Goal: Contribute content

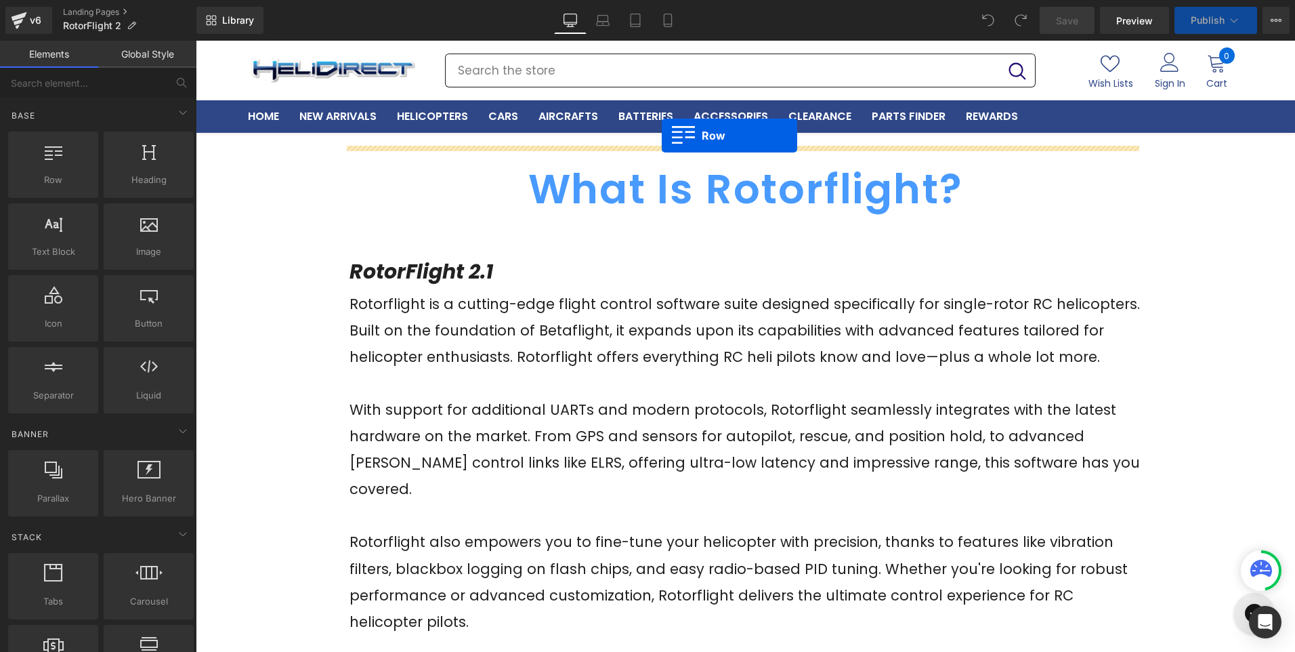
drag, startPoint x: 250, startPoint y: 222, endPoint x: 662, endPoint y: 135, distance: 420.9
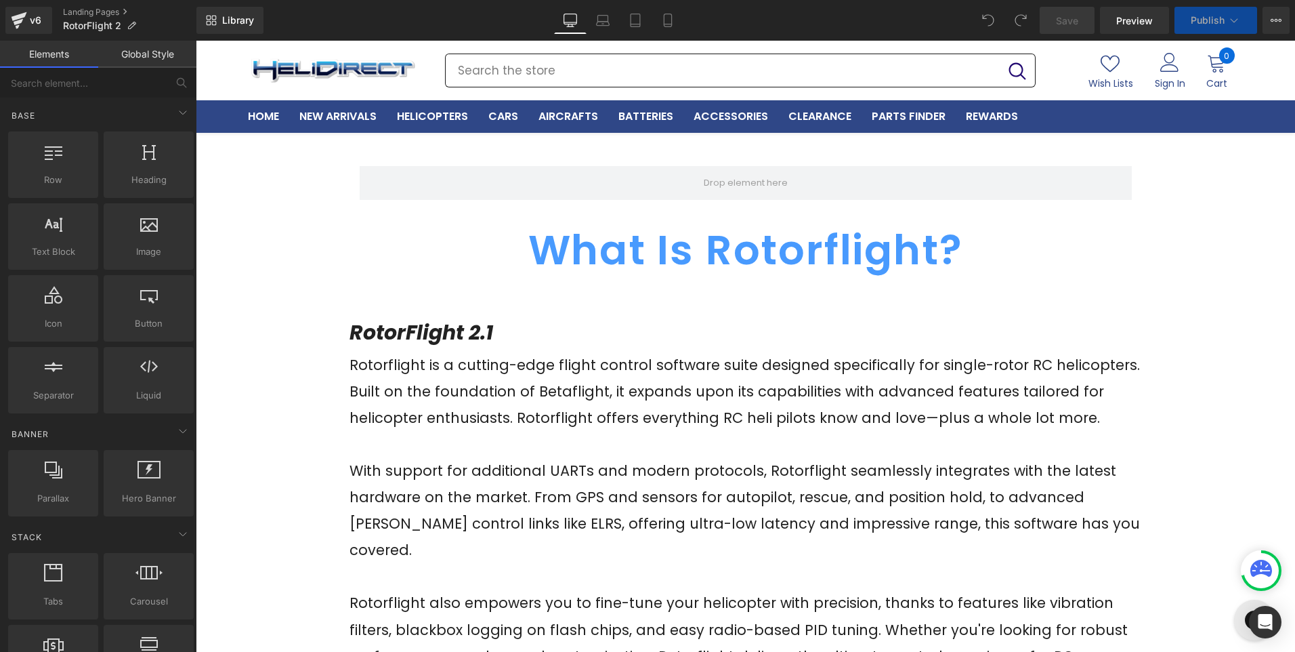
click at [723, 186] on span at bounding box center [745, 182] width 93 height 23
drag, startPoint x: 341, startPoint y: 295, endPoint x: 683, endPoint y: 209, distance: 352.7
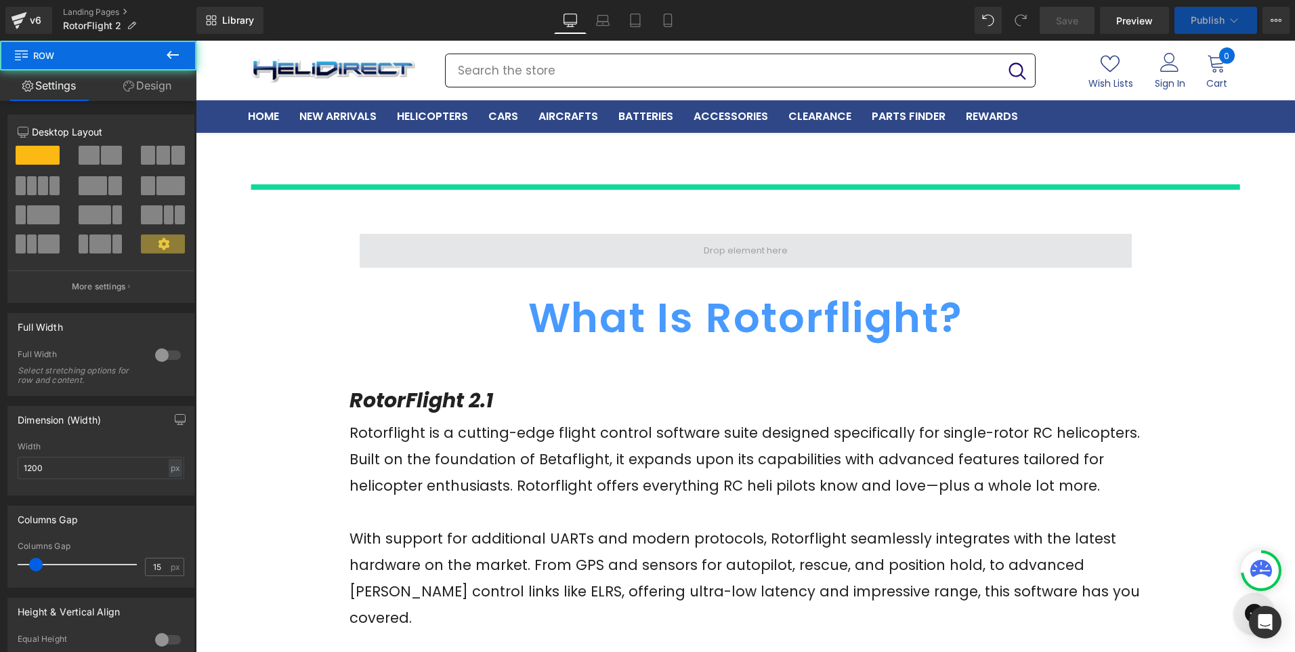
click at [737, 253] on span at bounding box center [745, 250] width 93 height 23
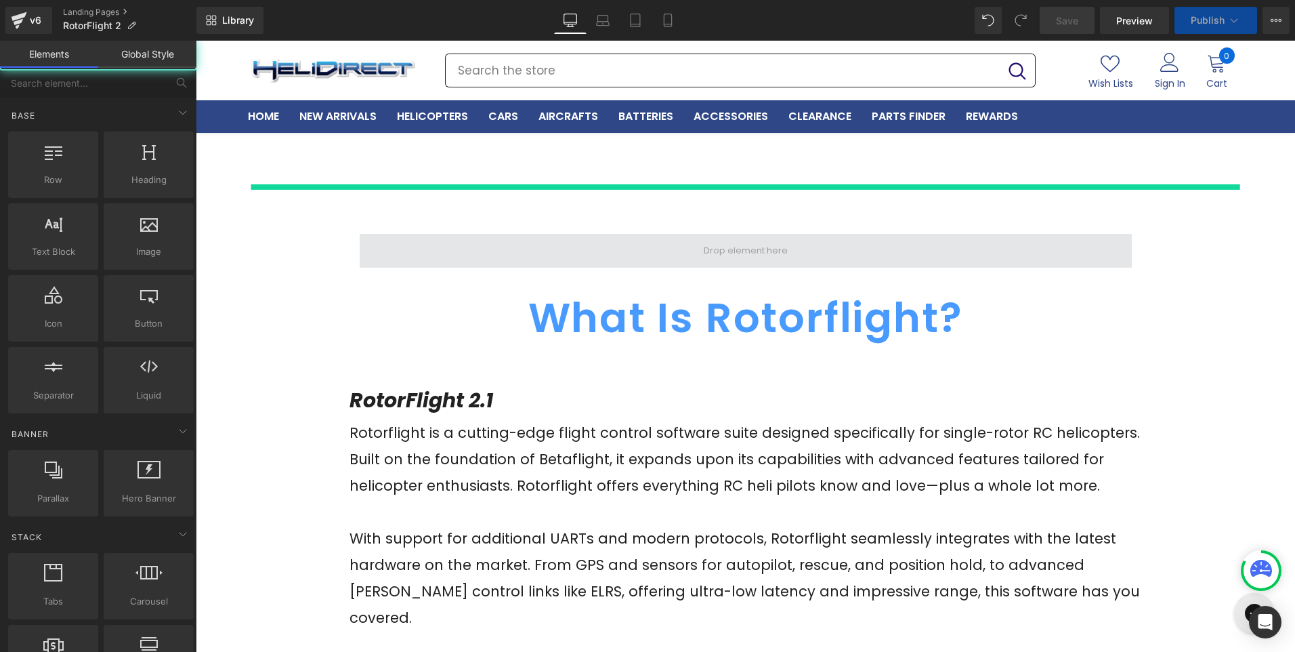
click at [734, 255] on span at bounding box center [745, 250] width 93 height 23
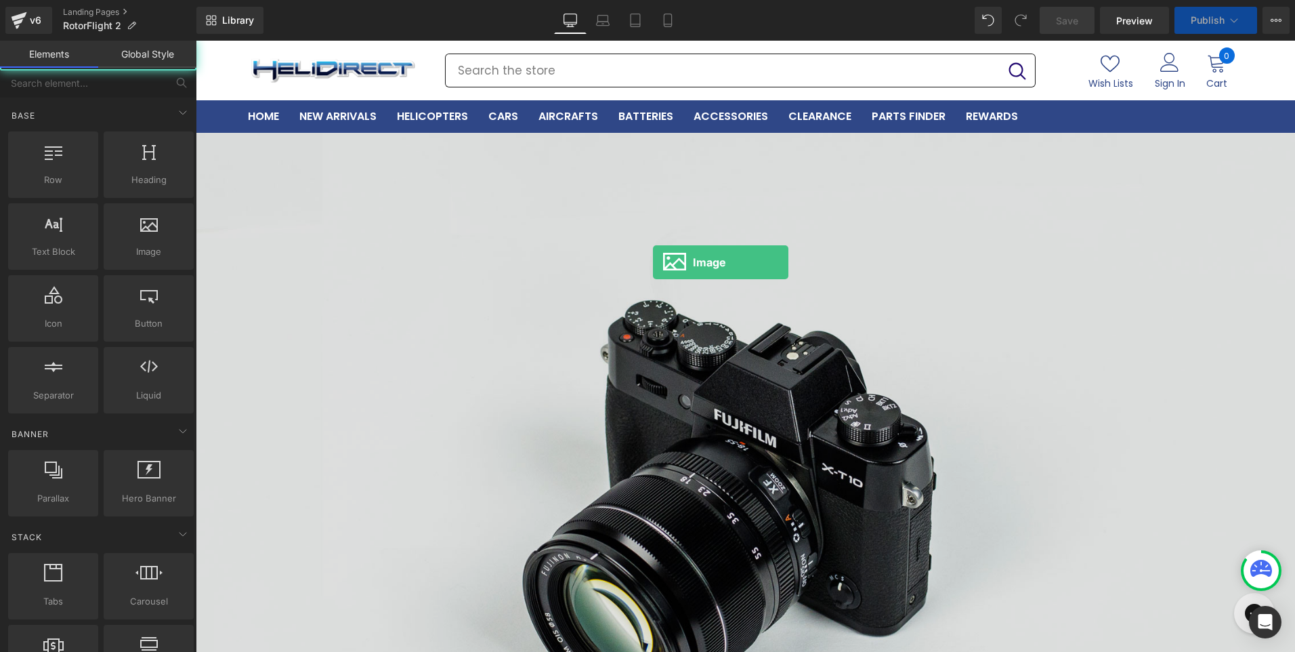
drag, startPoint x: 389, startPoint y: 282, endPoint x: 659, endPoint y: 252, distance: 271.9
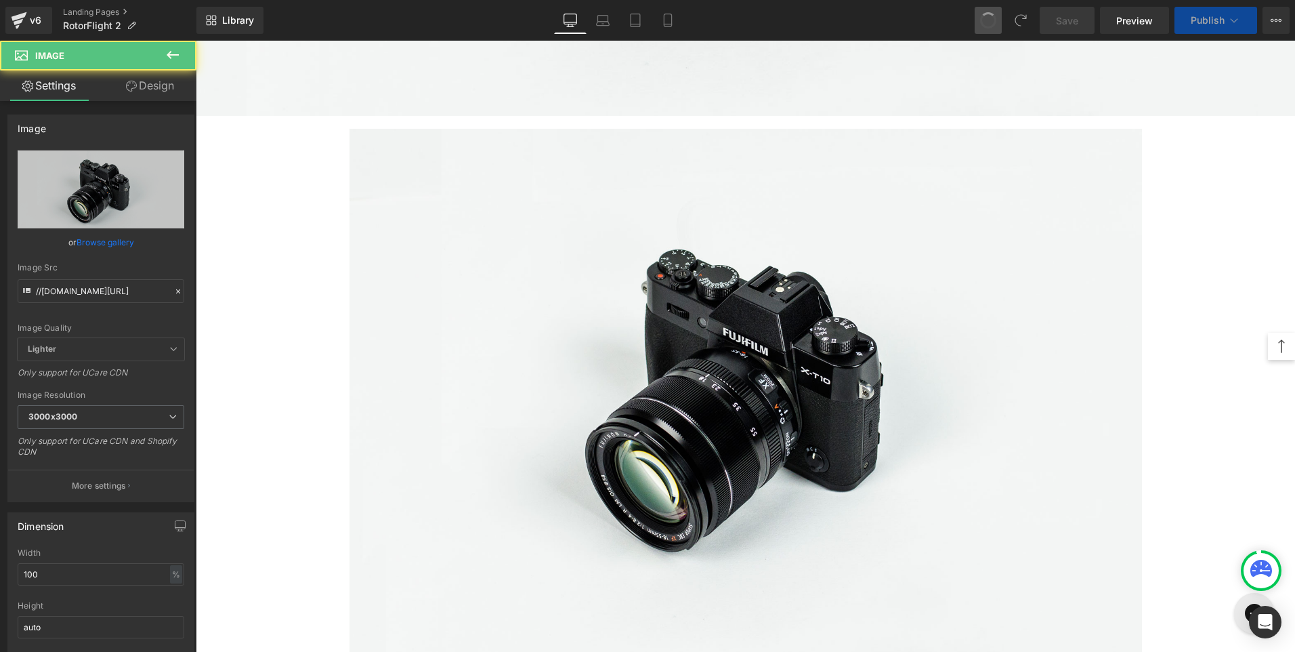
scroll to position [1897, 0]
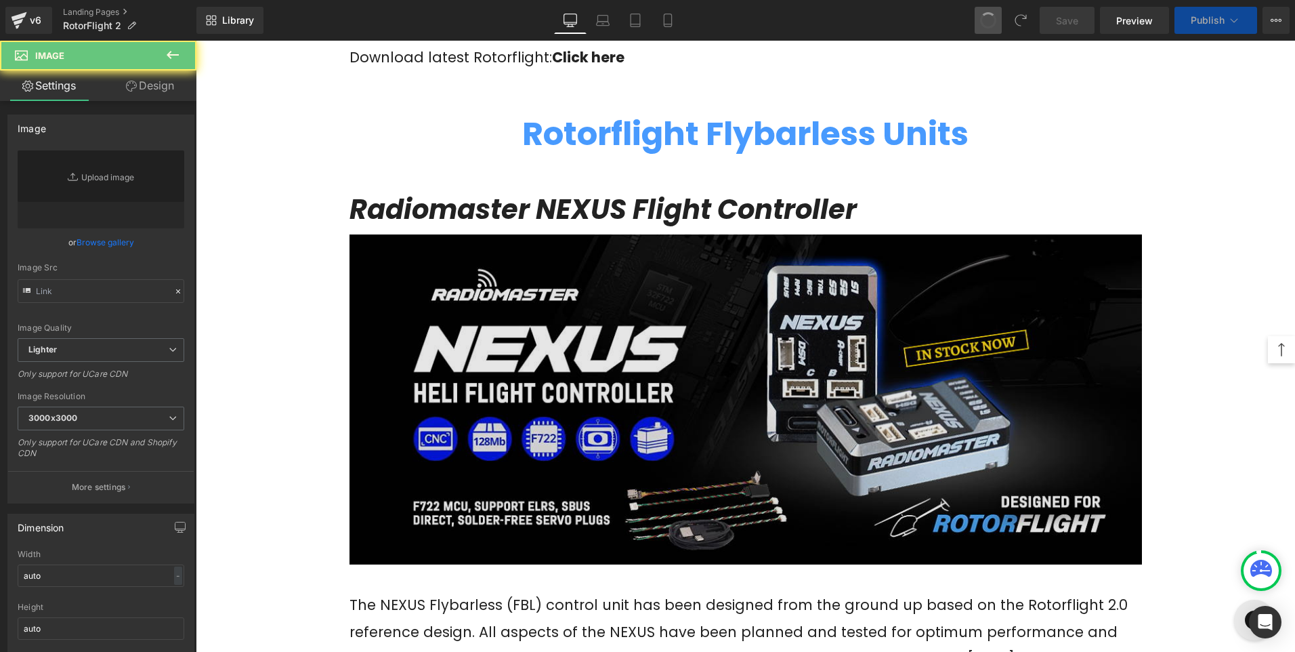
click at [702, 318] on img at bounding box center [746, 399] width 793 height 331
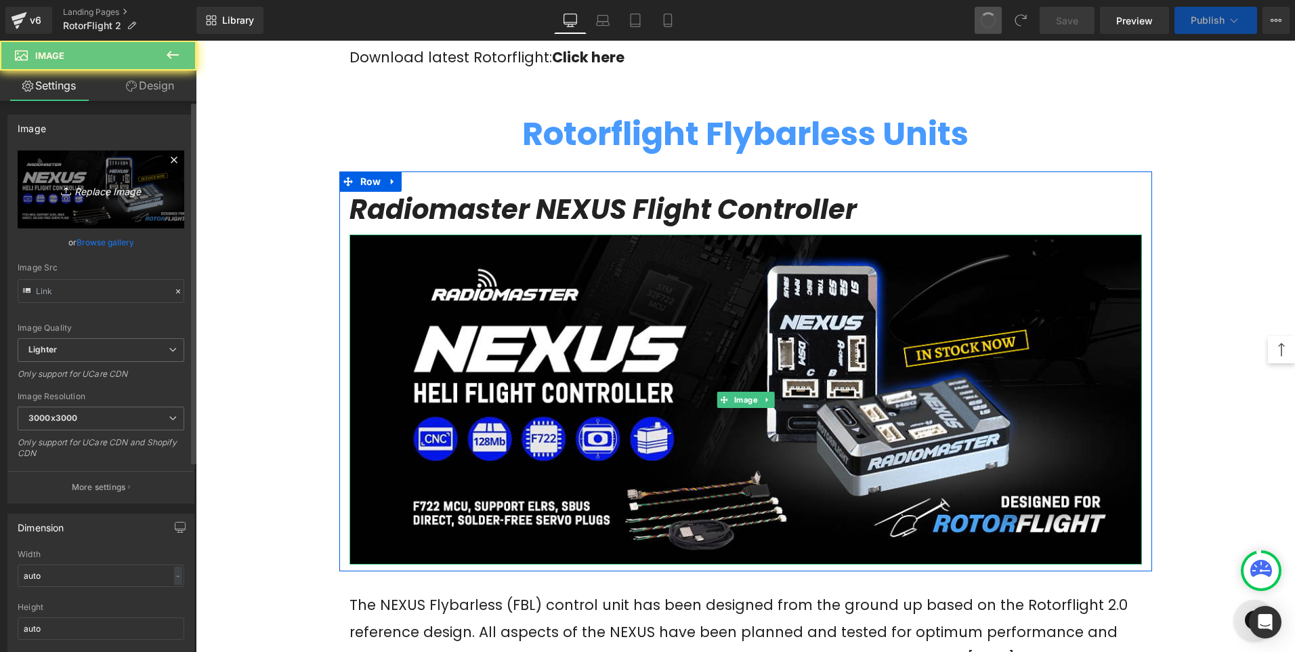
click at [154, 194] on link "Replace Image" at bounding box center [101, 189] width 167 height 78
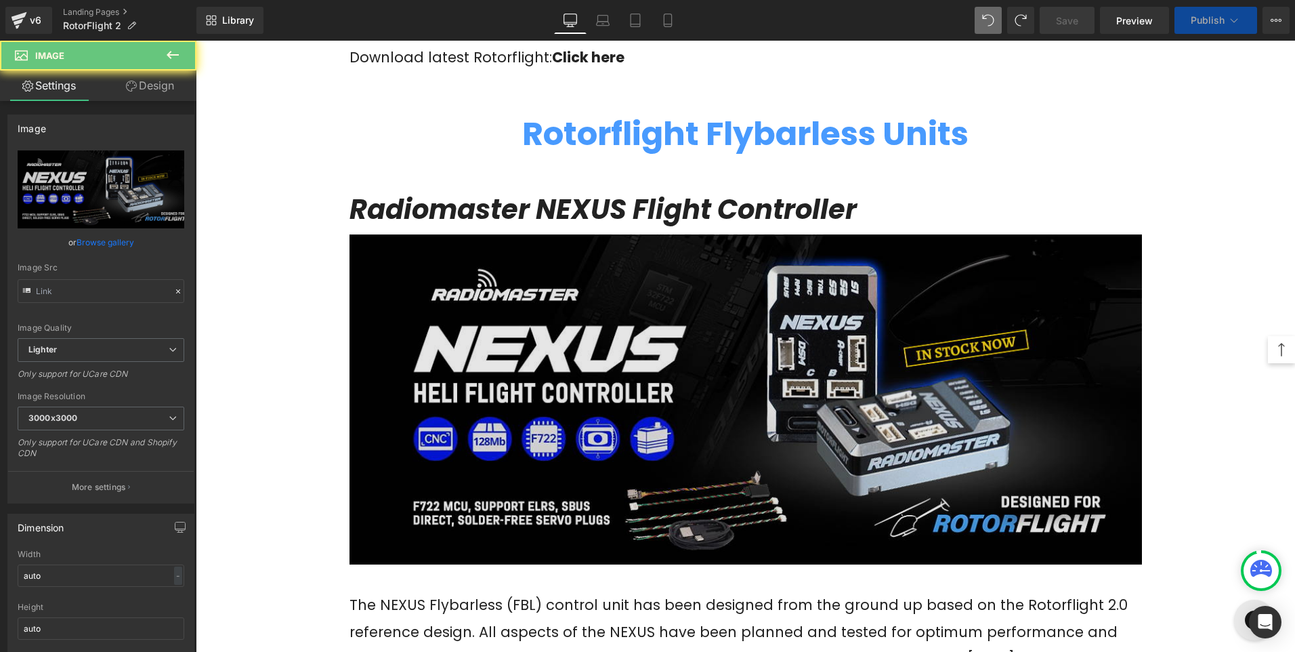
type input "C:\fakepath\Nexus X and XR- (Mau2)-1200x500.jpg"
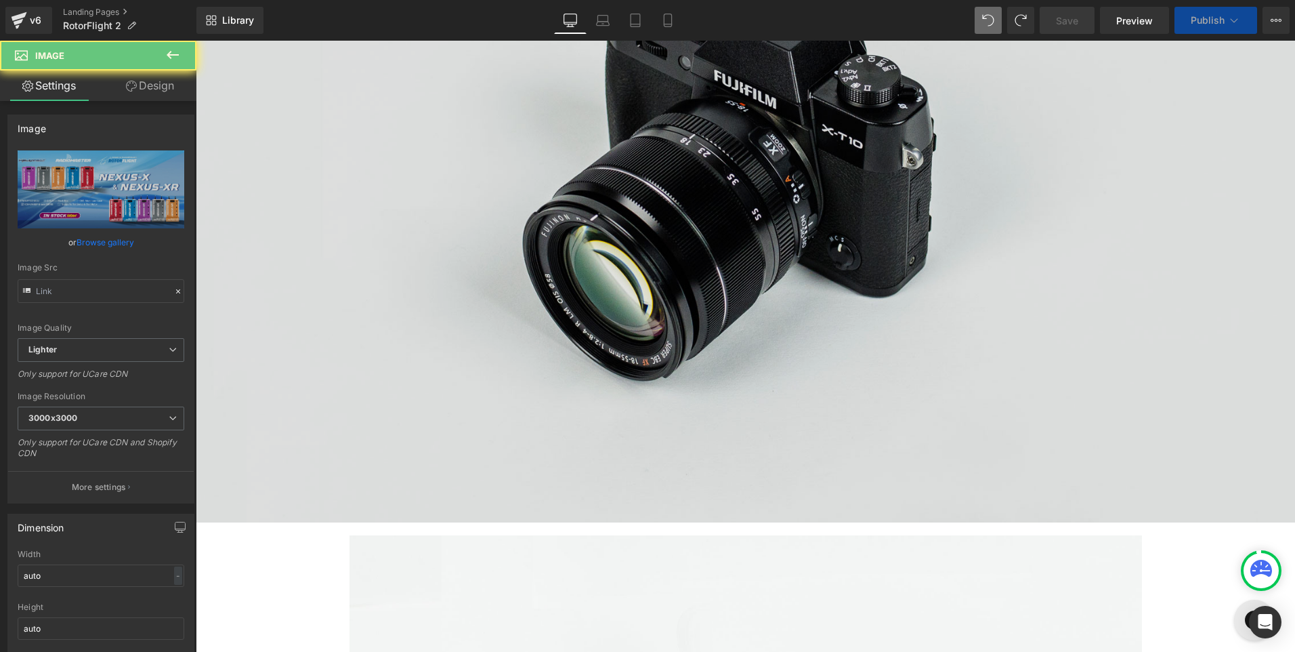
scroll to position [0, 0]
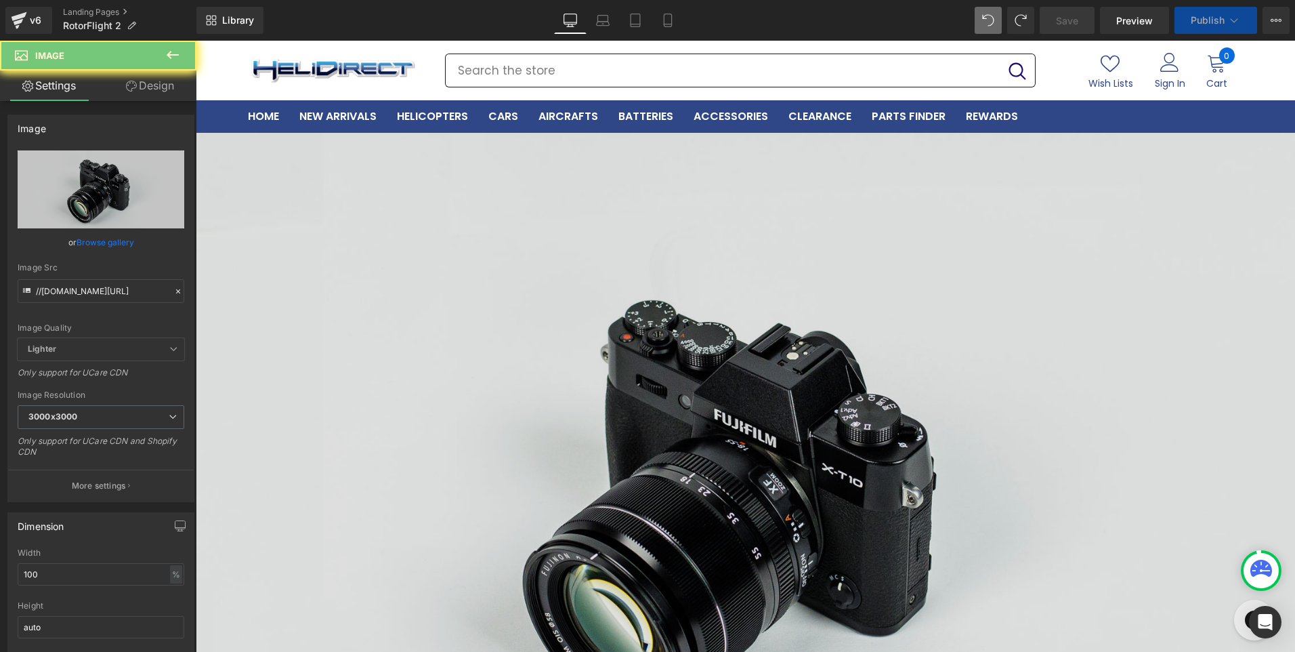
click at [734, 289] on img at bounding box center [745, 497] width 1099 height 728
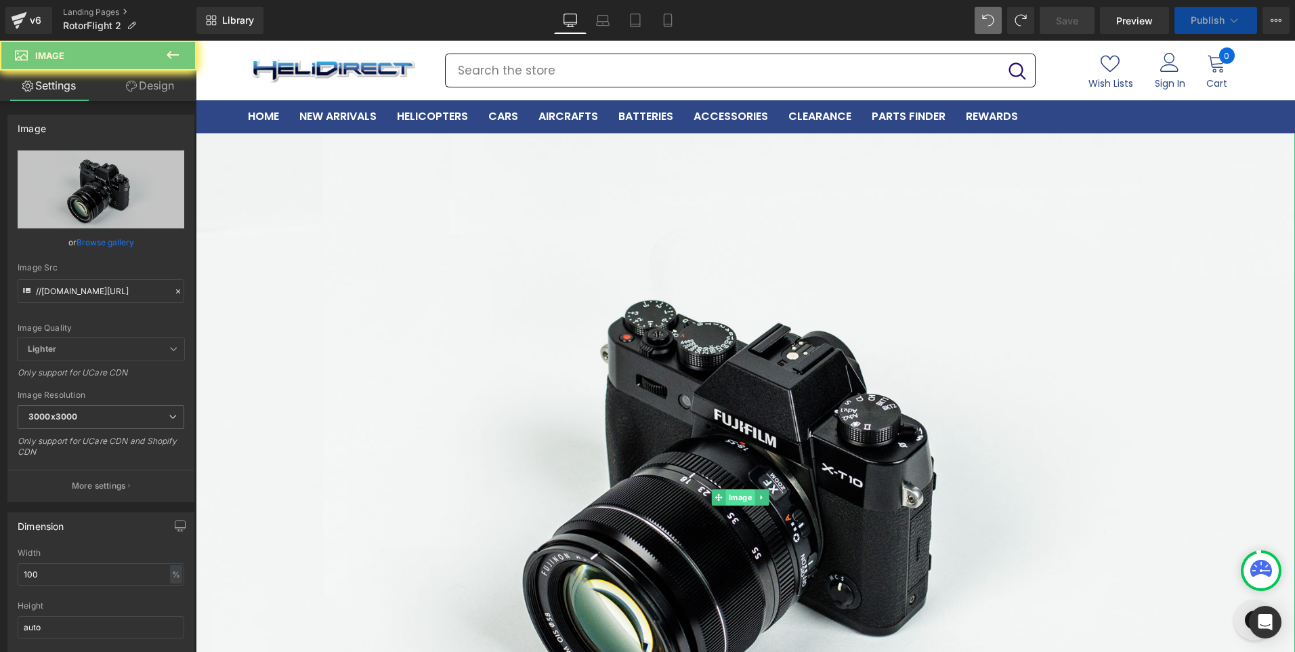
click at [737, 495] on span "Image" at bounding box center [740, 497] width 29 height 16
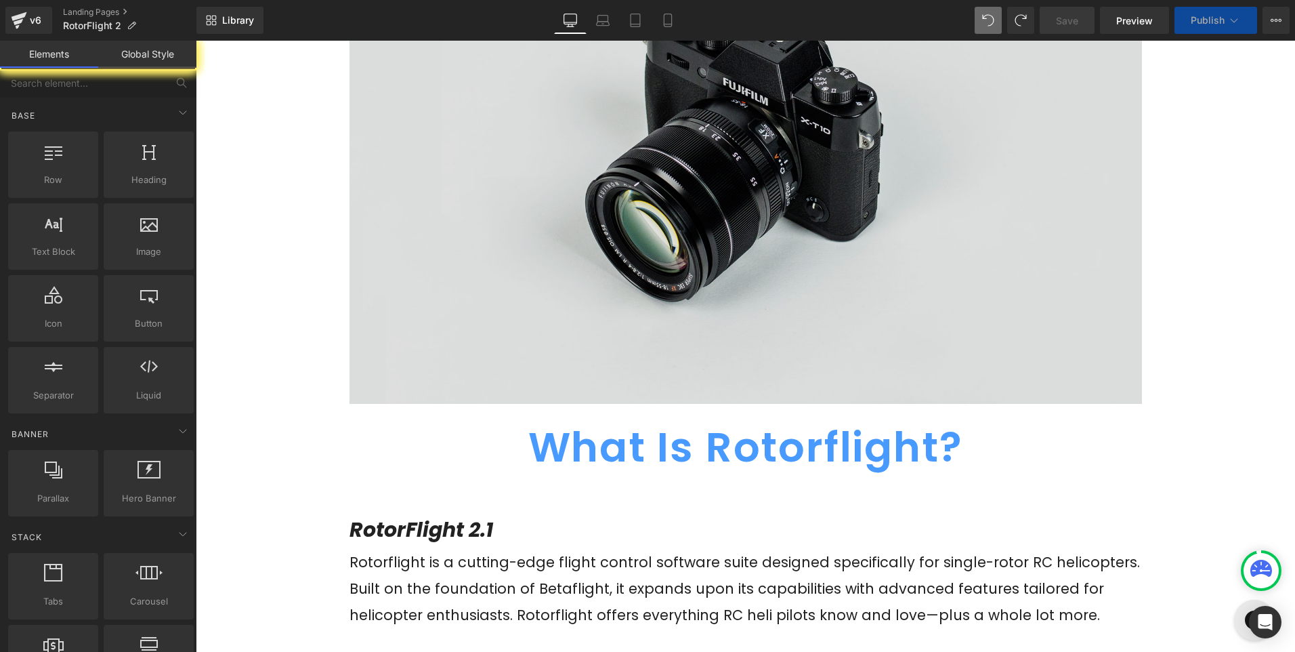
scroll to position [271, 0]
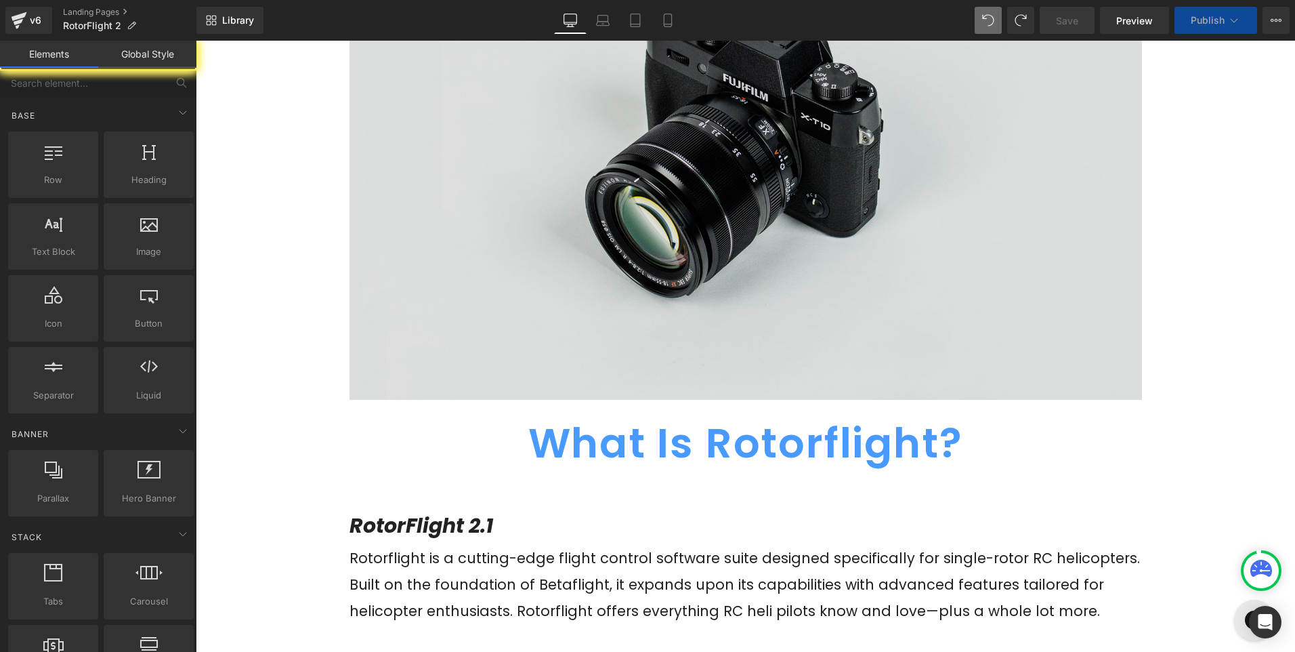
click at [686, 205] on img at bounding box center [746, 137] width 793 height 525
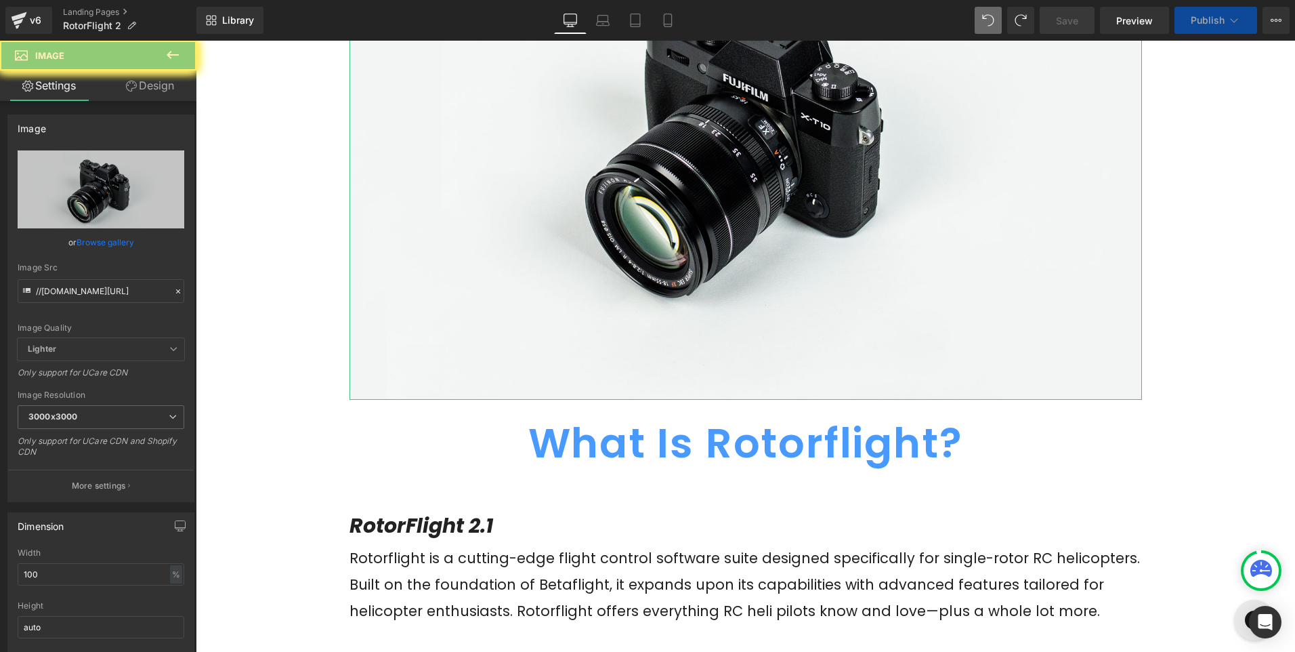
click at [0, 0] on icon "Replace Image" at bounding box center [0, 0] width 0 height 0
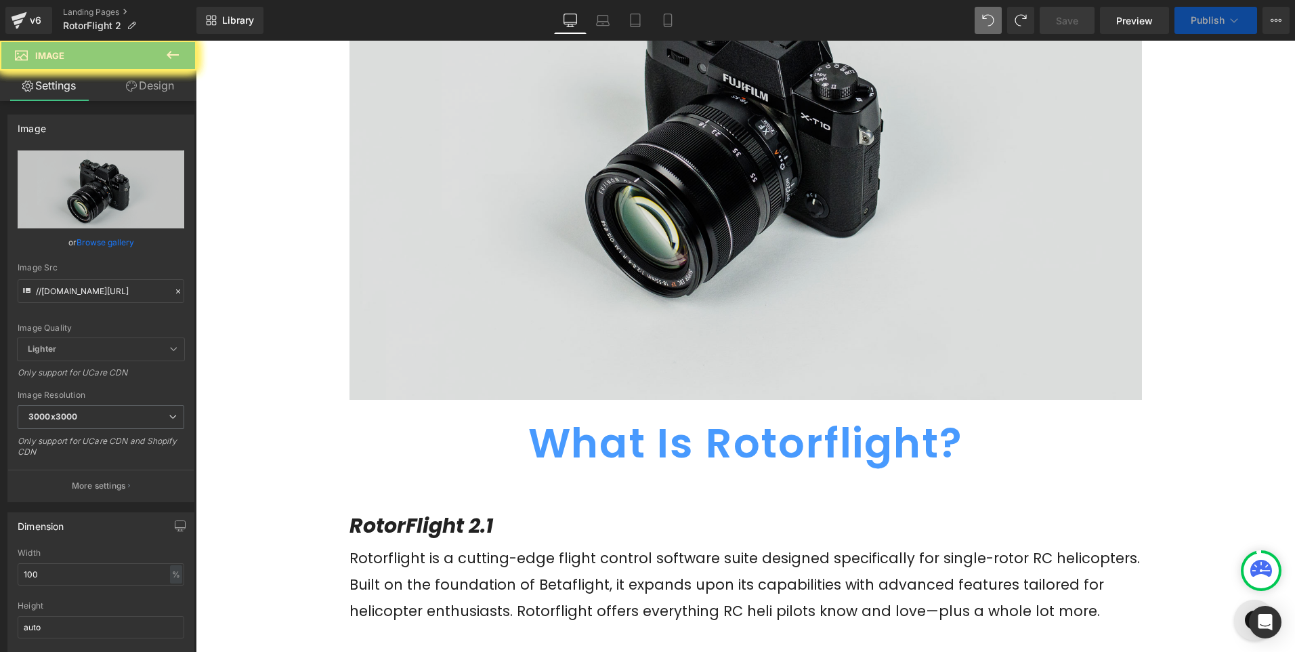
type input "C:\fakepath\rotorflight-docs-card.webp"
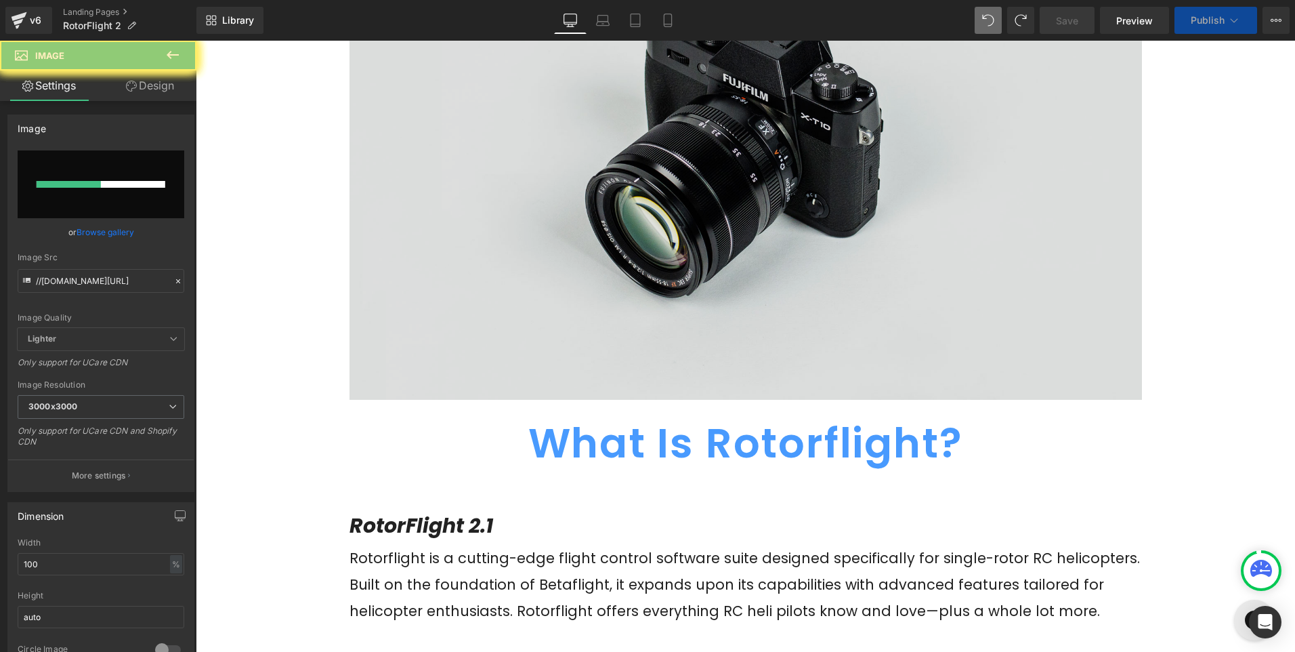
scroll to position [203, 0]
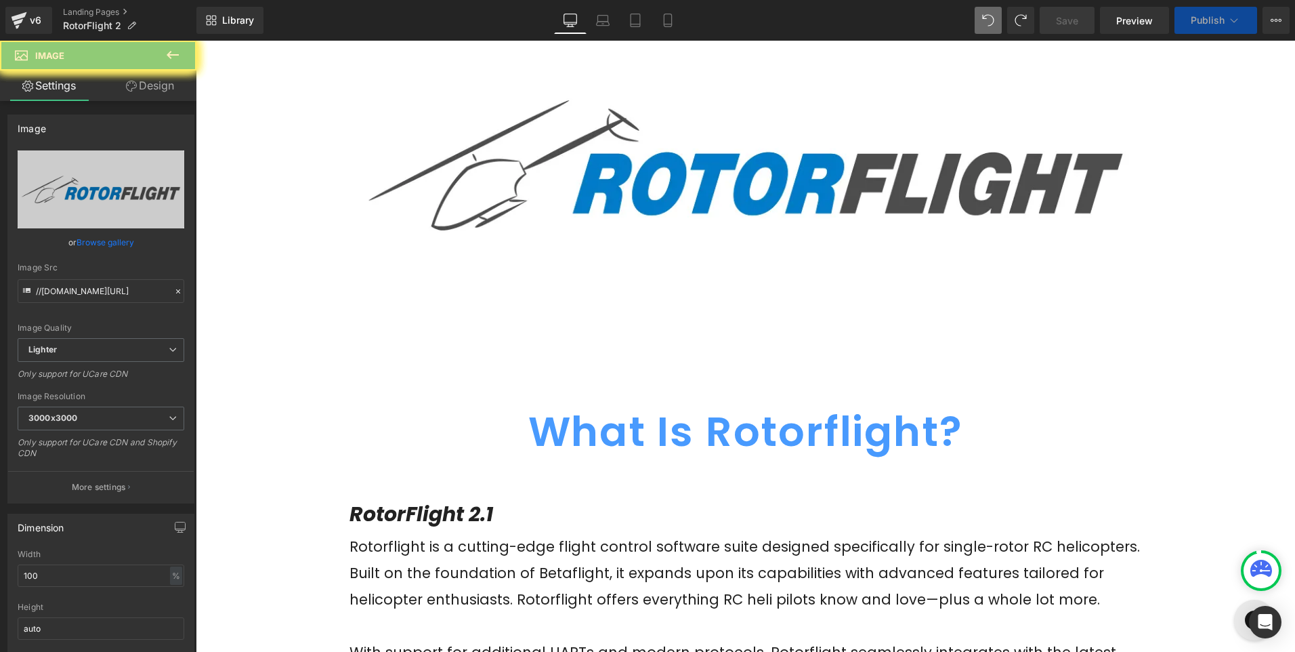
click at [1070, 25] on span "Save" at bounding box center [1067, 21] width 22 height 14
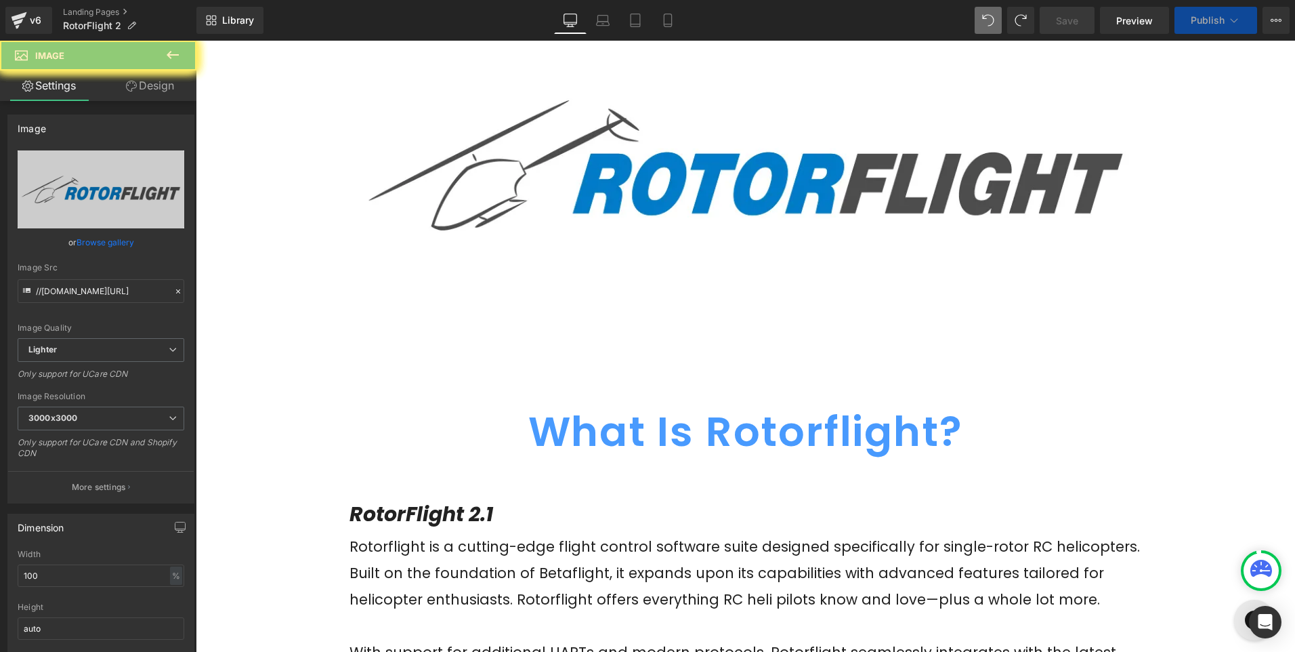
click at [1056, 20] on link "Save" at bounding box center [1067, 20] width 55 height 27
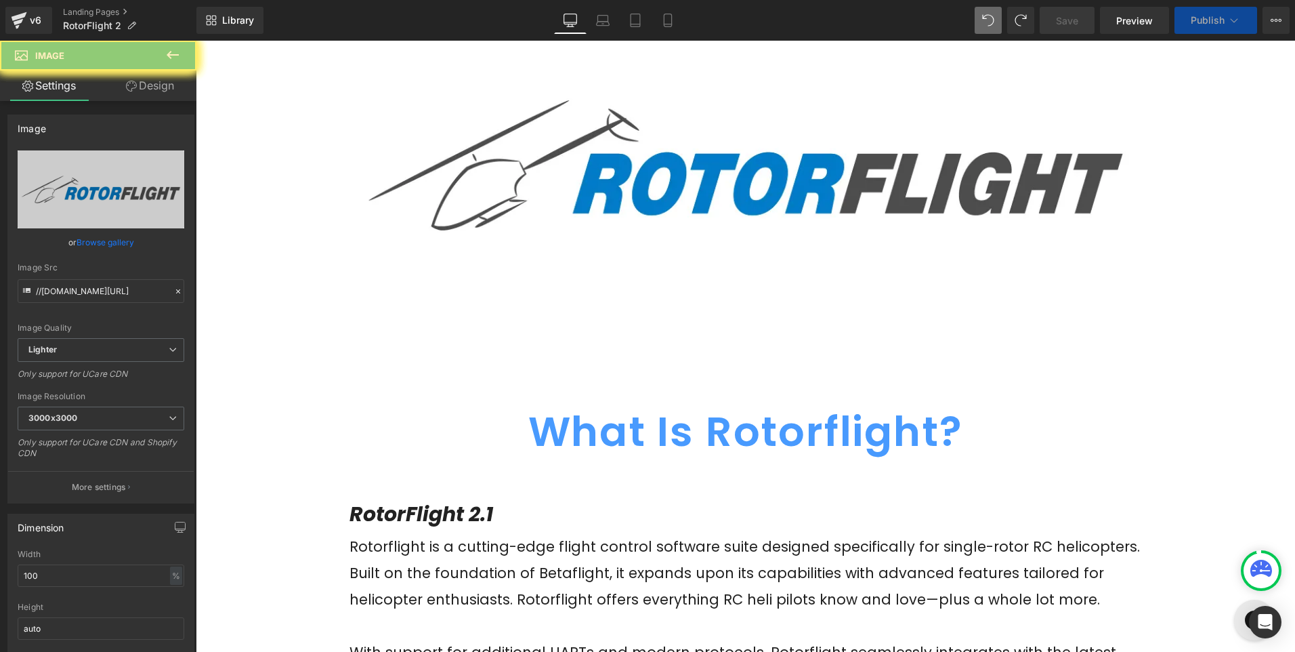
click at [1056, 20] on link "Save" at bounding box center [1067, 20] width 55 height 27
click at [1075, 14] on span "Save" at bounding box center [1067, 21] width 22 height 14
click at [1064, 29] on link "Save" at bounding box center [1067, 20] width 55 height 27
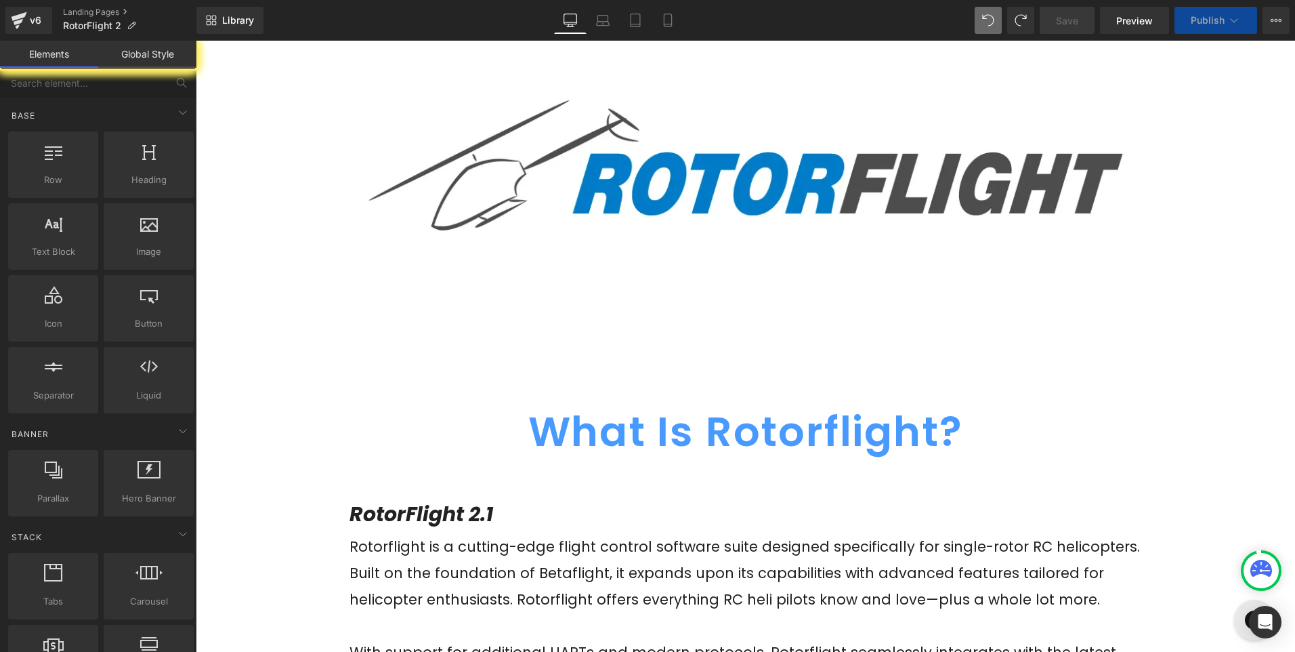
click at [1223, 15] on span "Publish" at bounding box center [1208, 20] width 34 height 11
click at [1065, 16] on span "Save" at bounding box center [1067, 21] width 22 height 14
drag, startPoint x: 1228, startPoint y: 12, endPoint x: 1009, endPoint y: 273, distance: 341.4
click at [1228, 12] on button "Publish" at bounding box center [1216, 20] width 83 height 27
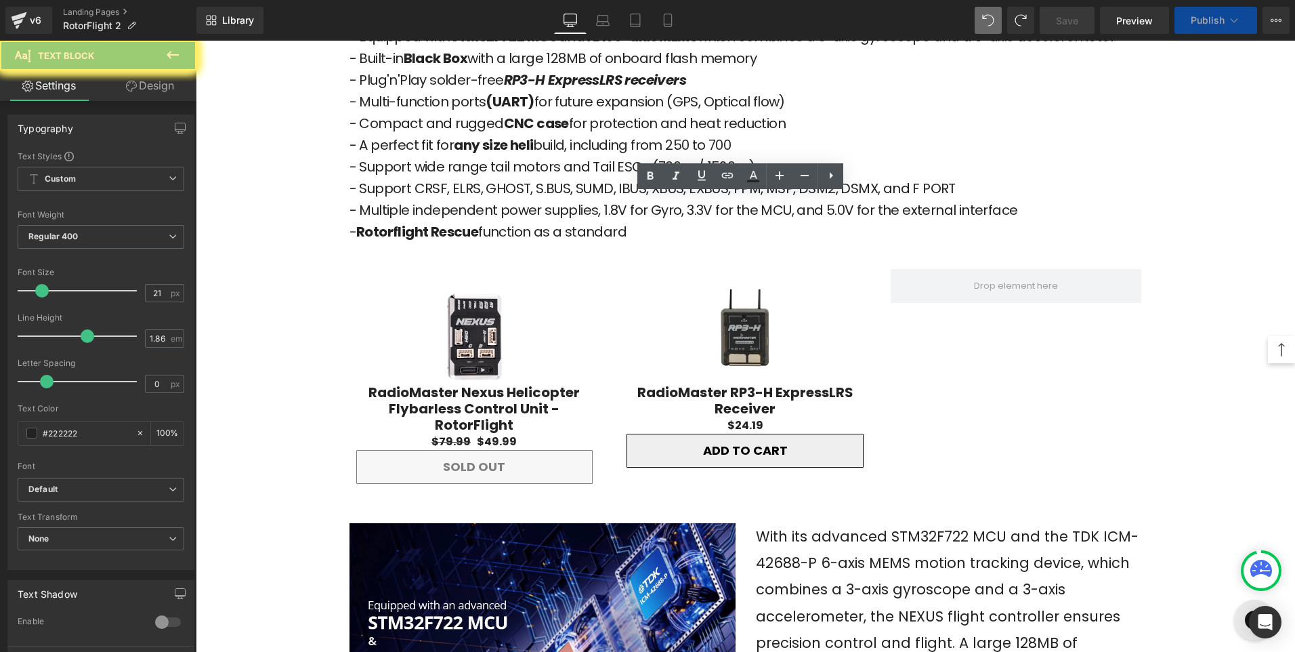
click at [470, 324] on img at bounding box center [474, 336] width 95 height 95
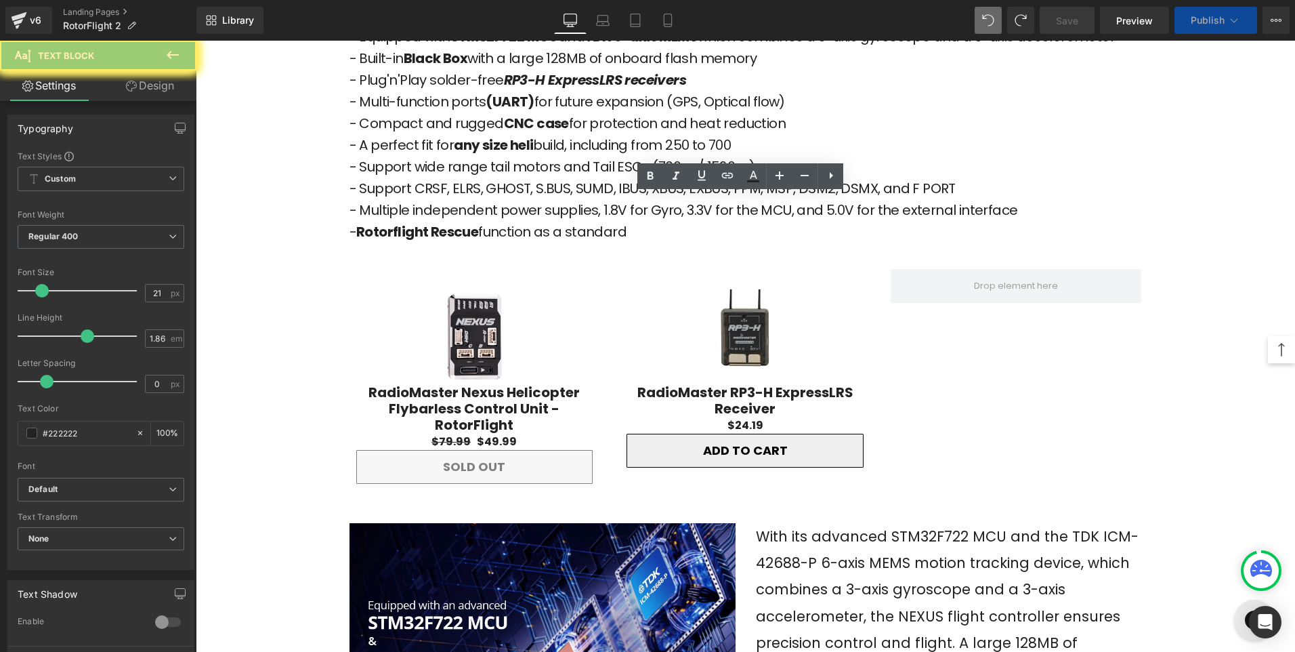
click at [470, 324] on img at bounding box center [474, 336] width 95 height 95
click at [473, 289] on img at bounding box center [474, 336] width 95 height 95
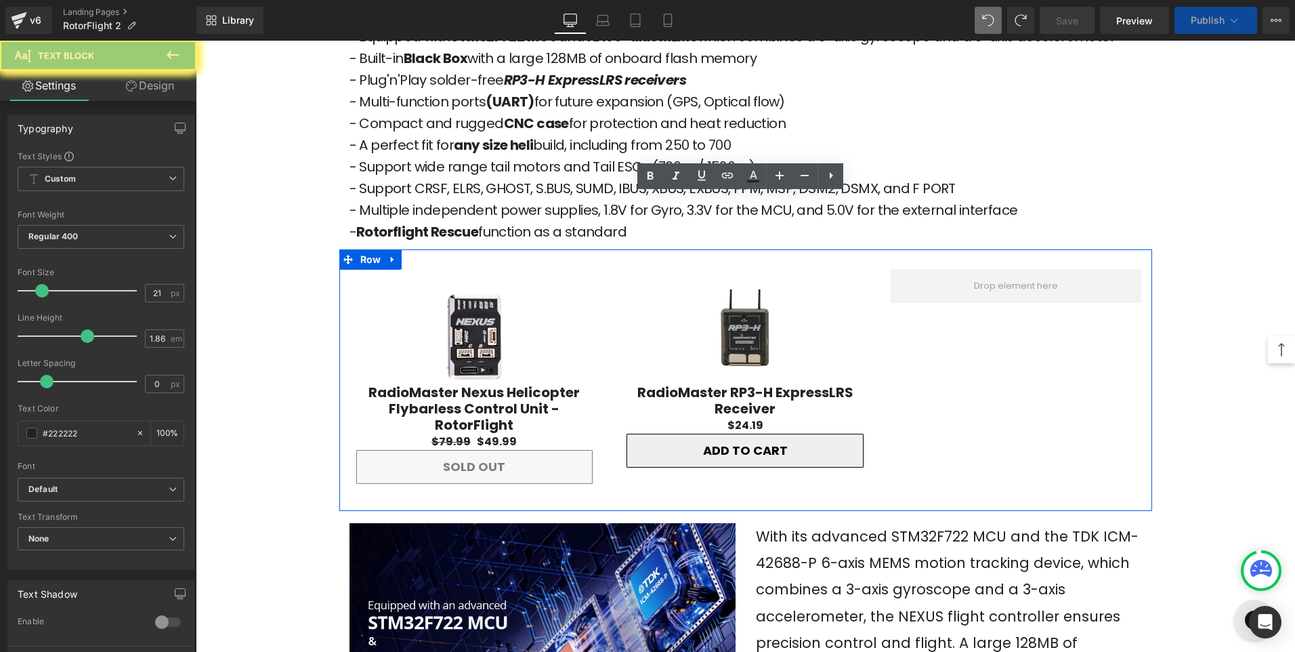
click at [453, 305] on div "Sale Off (P) Image" at bounding box center [474, 336] width 237 height 95
click at [468, 269] on div "Sale Off (P) Image RadioMaster Nexus Helicopter Flybarless Control Unit - Rotor…" at bounding box center [475, 386] width 251 height 235
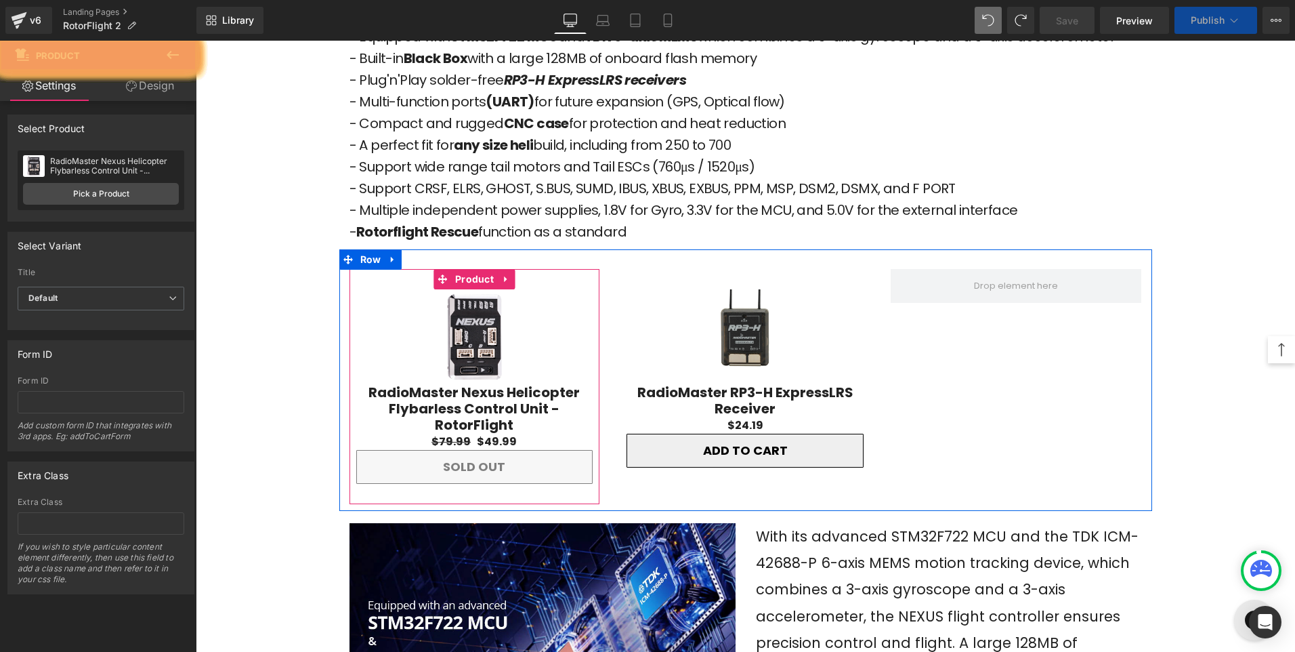
click at [471, 269] on span "Product" at bounding box center [474, 279] width 45 height 20
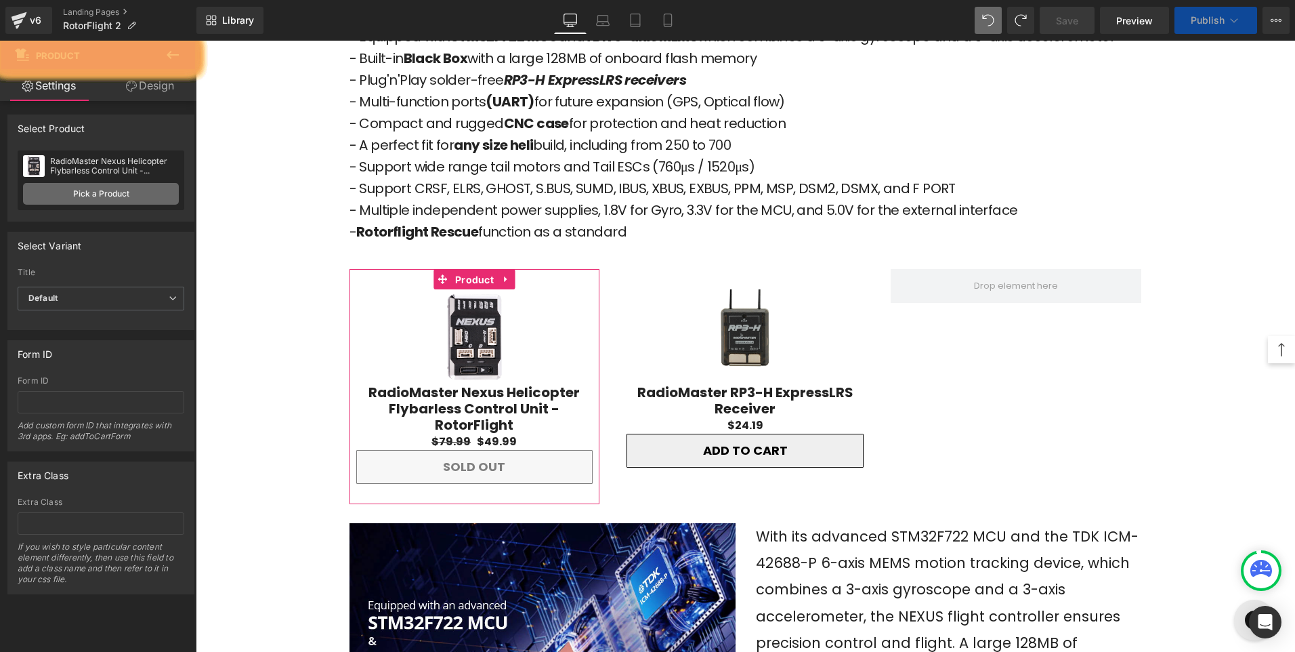
click at [106, 196] on link "Pick a Product" at bounding box center [101, 194] width 156 height 22
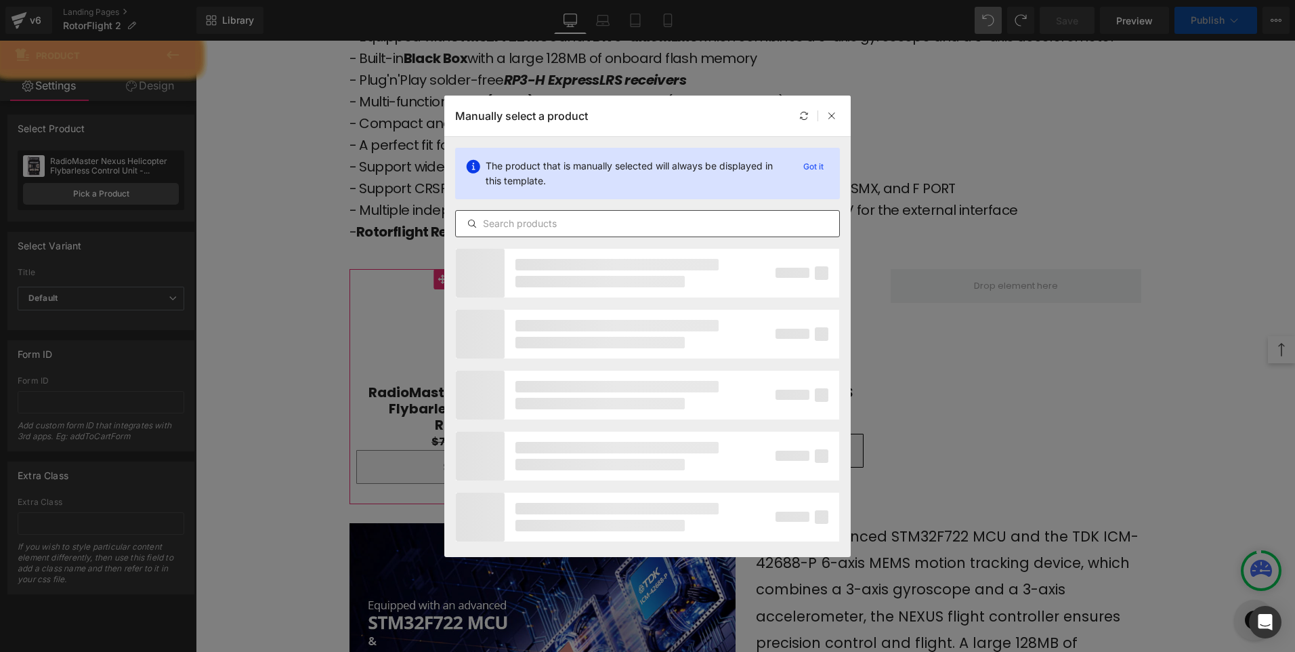
click at [553, 219] on input "text" at bounding box center [647, 223] width 383 height 16
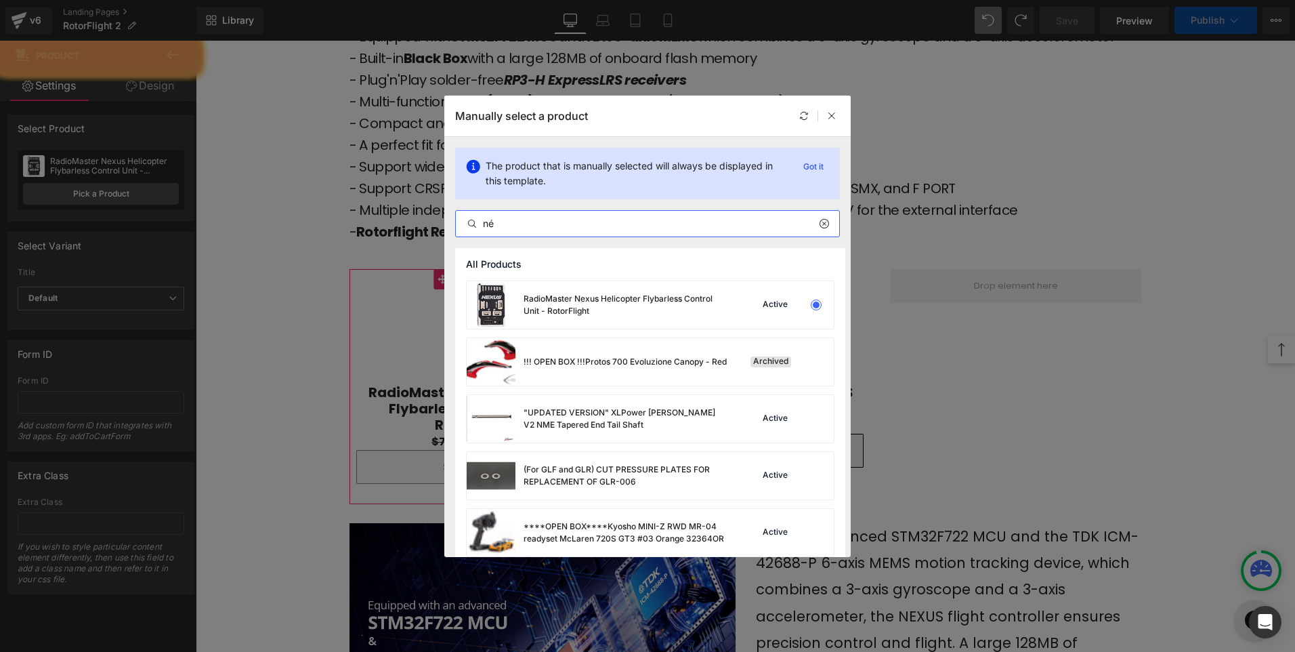
type input "n"
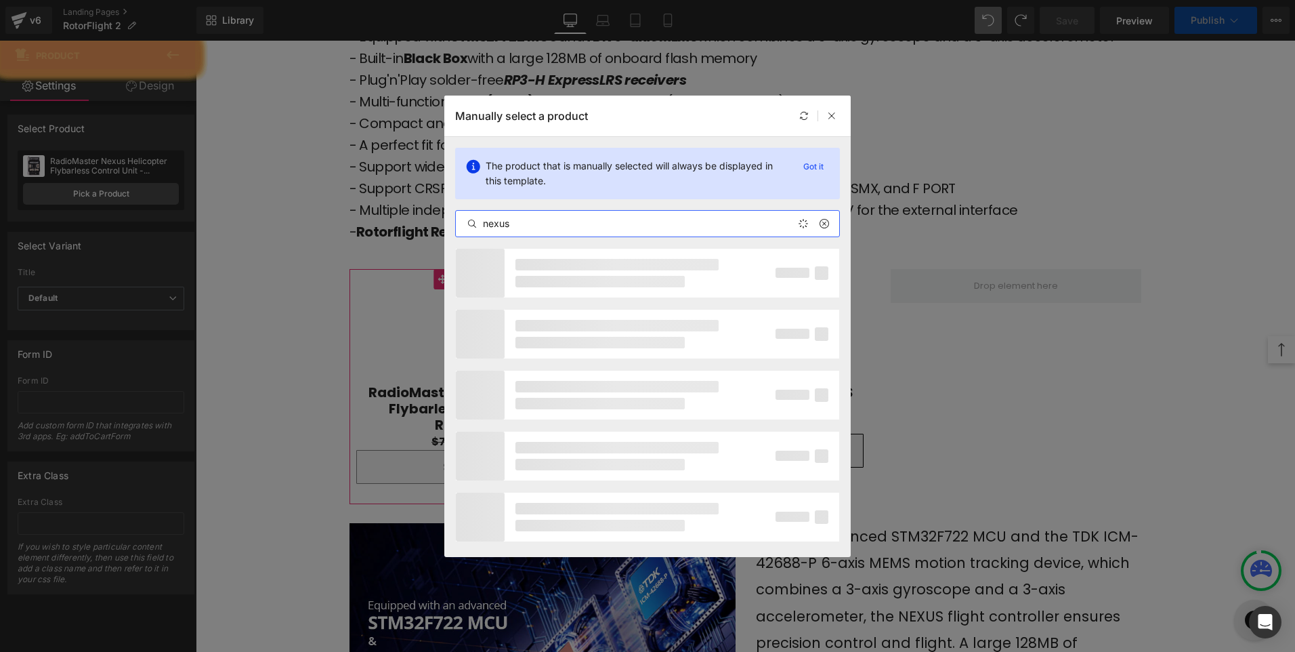
type input "nexus"
